Goal: Check status

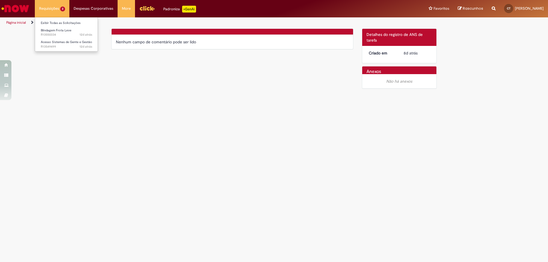
click at [42, 15] on li "Requisições 2 Exibir Todas as Solicitações Blindagem Frota Leve 12d atrás 12 di…" at bounding box center [52, 8] width 35 height 17
click at [53, 30] on span "Blindagem Frota Leve" at bounding box center [56, 30] width 31 height 4
click at [58, 46] on span "12d atrás 12 dias atrás R13549499" at bounding box center [66, 47] width 51 height 5
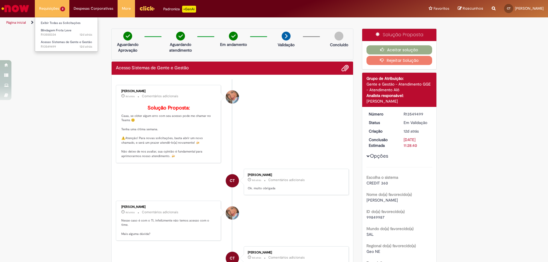
click at [56, 8] on li "Requisições 2 Exibir Todas as Solicitações Blindagem Frota Leve 12d atrás 12 di…" at bounding box center [52, 8] width 35 height 17
click at [79, 43] on span "Acesso Sistemas de Gente e Gestão" at bounding box center [66, 42] width 51 height 4
click at [75, 33] on span "12d atrás 12 dias atrás R13550334" at bounding box center [66, 35] width 51 height 5
click at [78, 31] on link "Blindagem Frota Leve 12d atrás 12 dias atrás R13550334" at bounding box center [66, 32] width 63 height 11
click at [77, 41] on span "Acesso Sistemas de Gente e Gestão" at bounding box center [66, 42] width 51 height 4
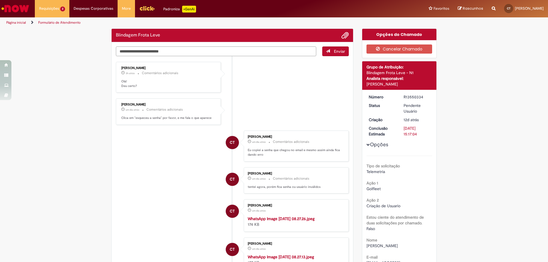
click at [211, 47] on textarea "Digite sua mensagem aqui..." at bounding box center [216, 52] width 200 height 10
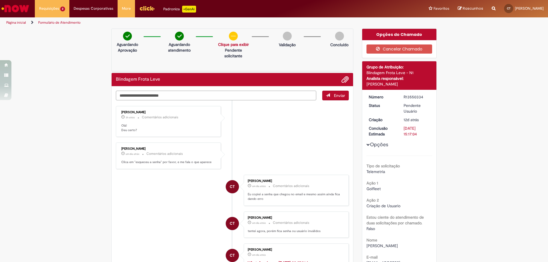
type textarea "*"
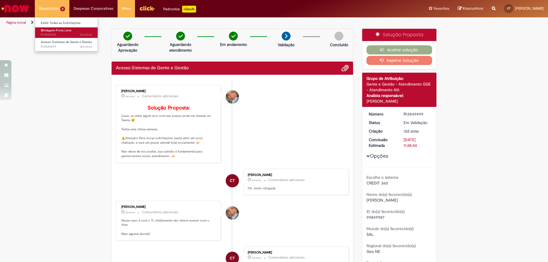
click at [67, 33] on span "12d atrás 12 dias atrás R13550334" at bounding box center [66, 35] width 51 height 5
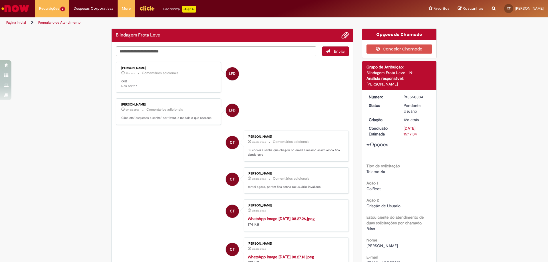
click at [135, 53] on textarea "Digite sua mensagem aqui..." at bounding box center [216, 52] width 200 height 10
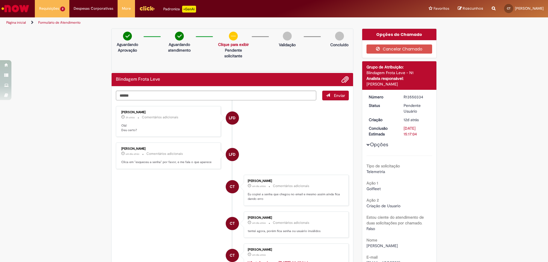
click at [159, 97] on textarea "******" at bounding box center [216, 96] width 200 height 10
type textarea "**********"
